Goal: Information Seeking & Learning: Learn about a topic

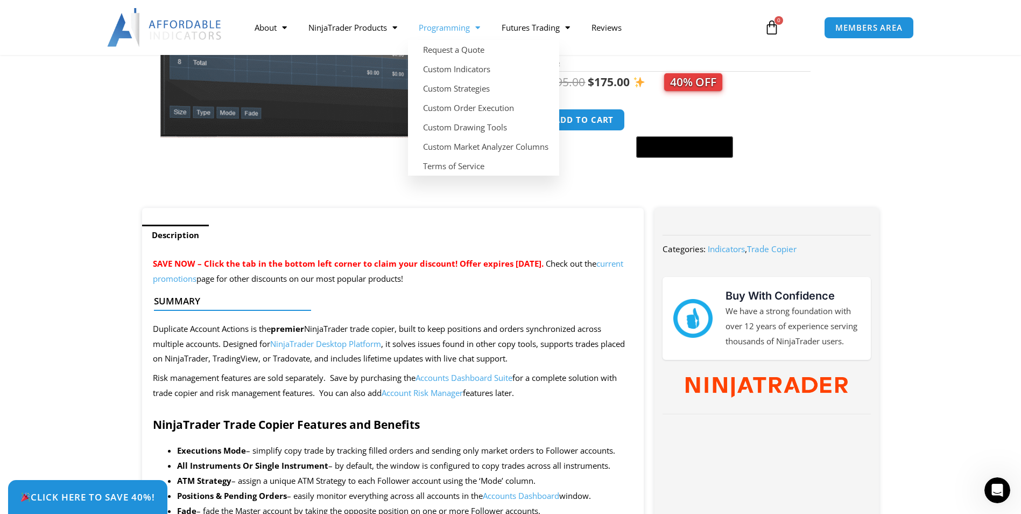
scroll to position [215, 0]
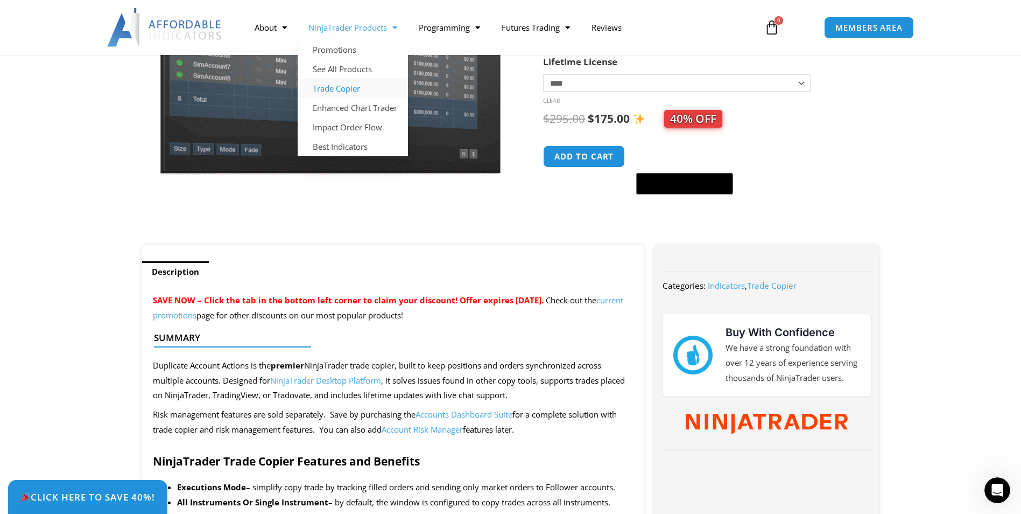
click at [363, 92] on link "Trade Copier" at bounding box center [353, 88] width 110 height 19
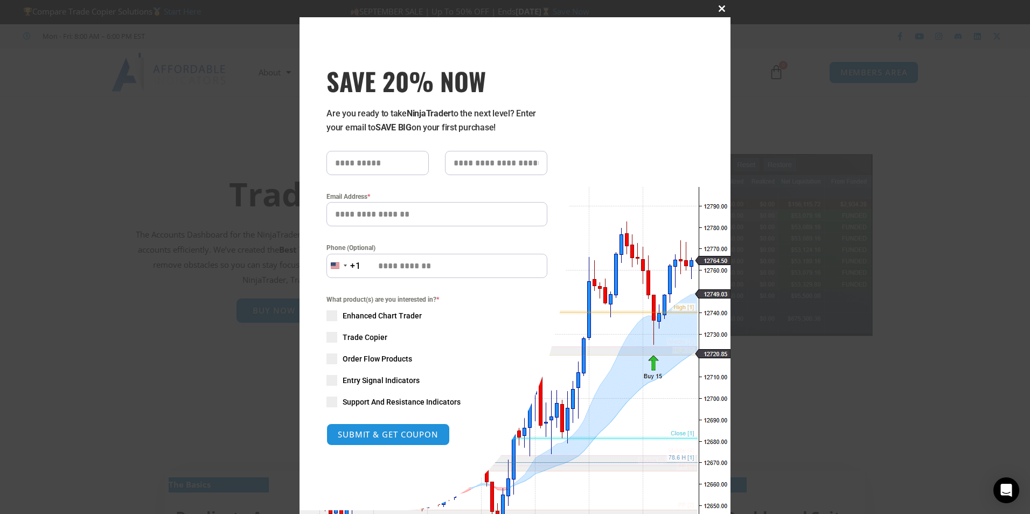
click at [713, 7] on span "SAVE 20% NOW popup" at bounding box center [721, 8] width 17 height 6
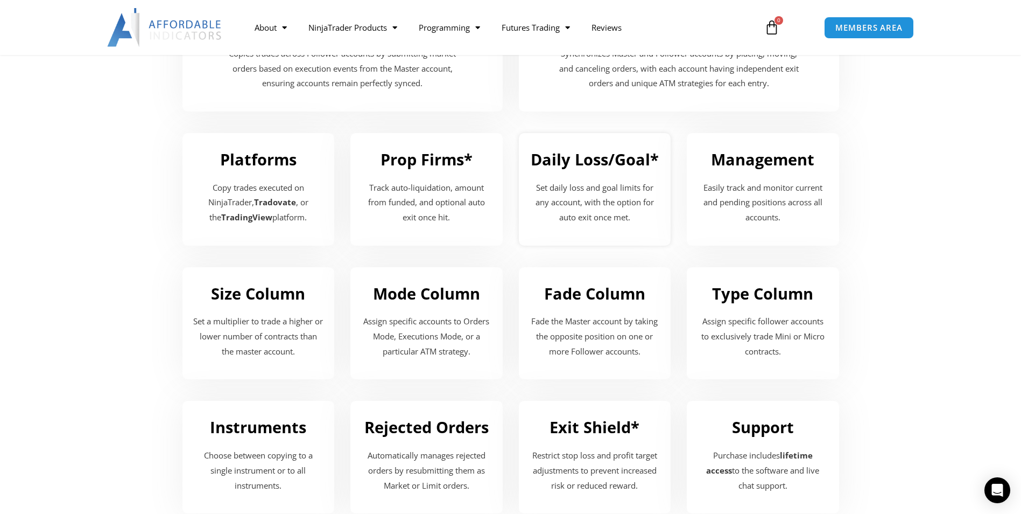
scroll to position [1238, 0]
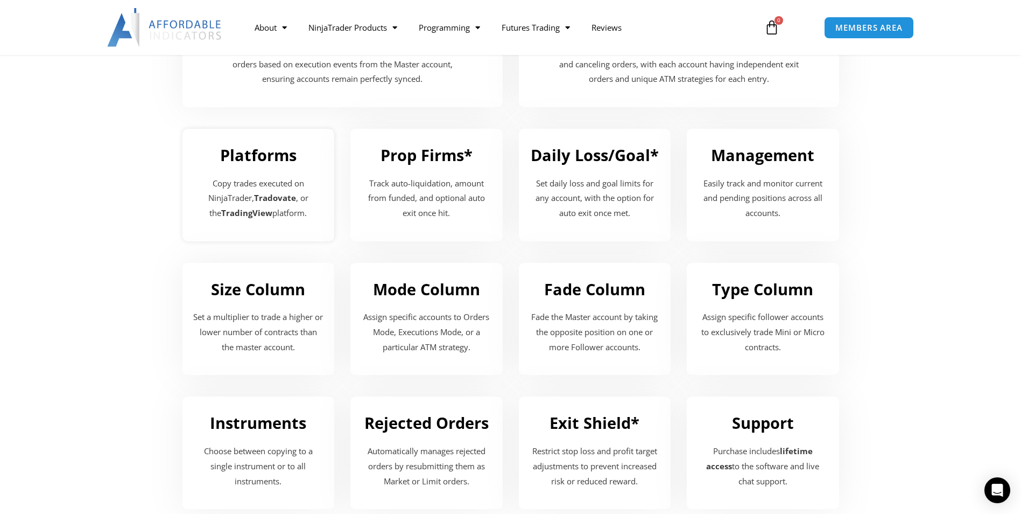
click at [268, 151] on h2 "Platforms" at bounding box center [258, 155] width 131 height 20
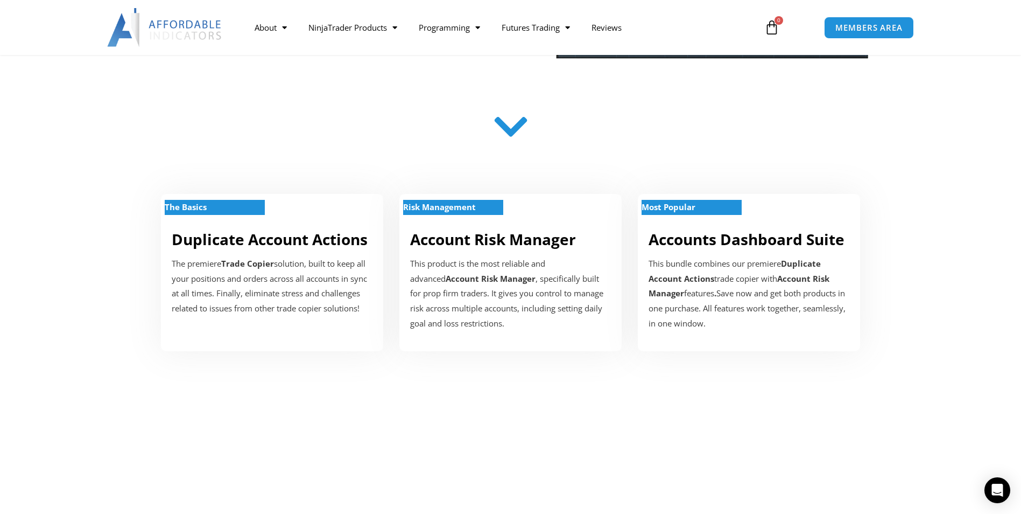
scroll to position [0, 0]
